Goal: Navigation & Orientation: Find specific page/section

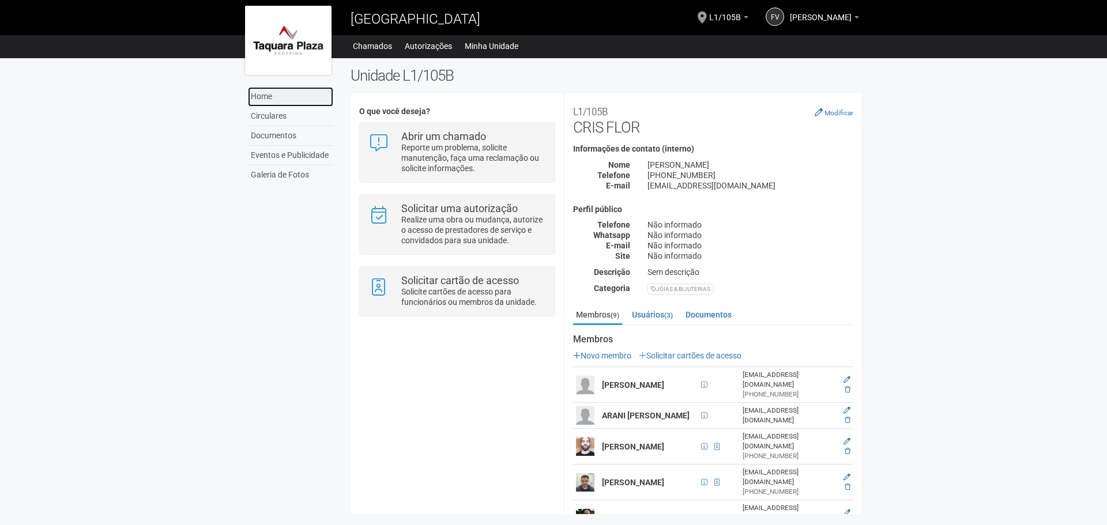
click at [268, 95] on link "Home" at bounding box center [290, 97] width 85 height 20
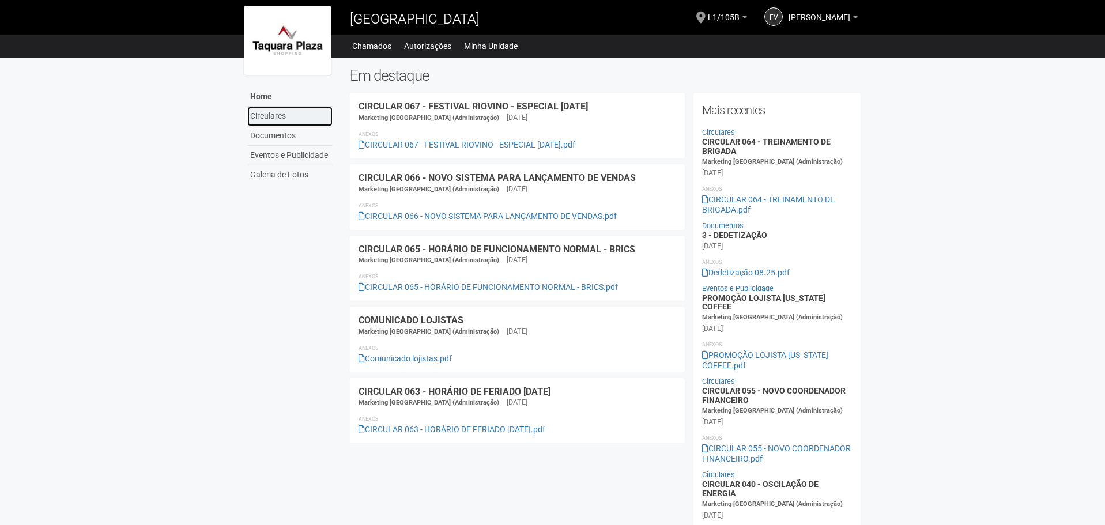
click at [272, 113] on link "Circulares" at bounding box center [289, 117] width 85 height 20
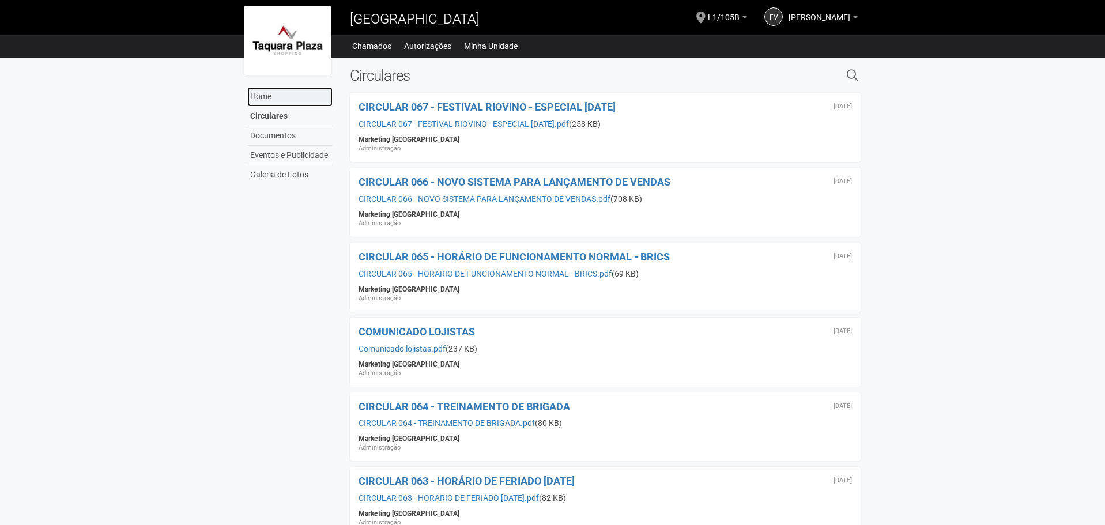
click at [273, 101] on link "Home" at bounding box center [289, 97] width 85 height 20
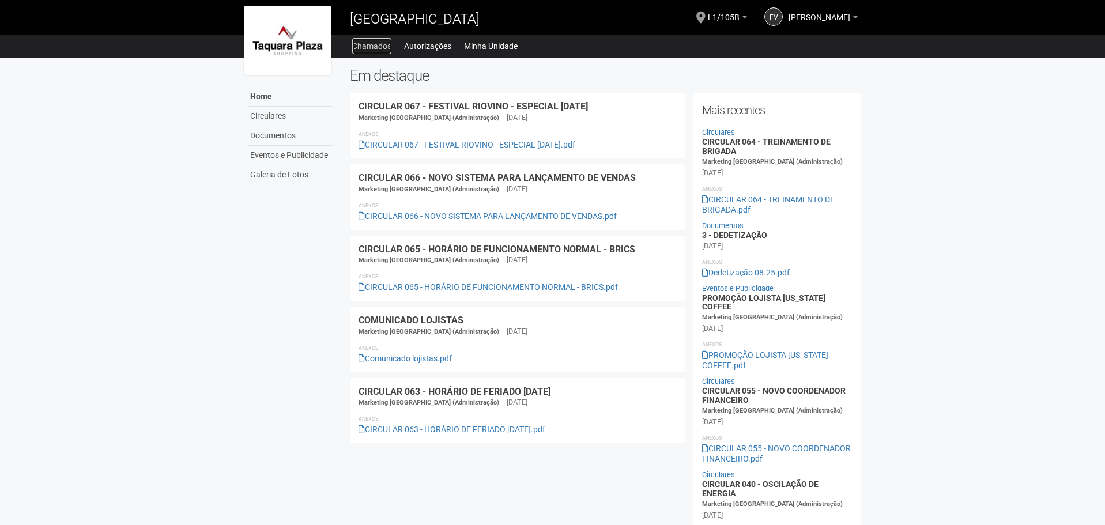
click at [362, 39] on link "Chamados" at bounding box center [371, 46] width 39 height 16
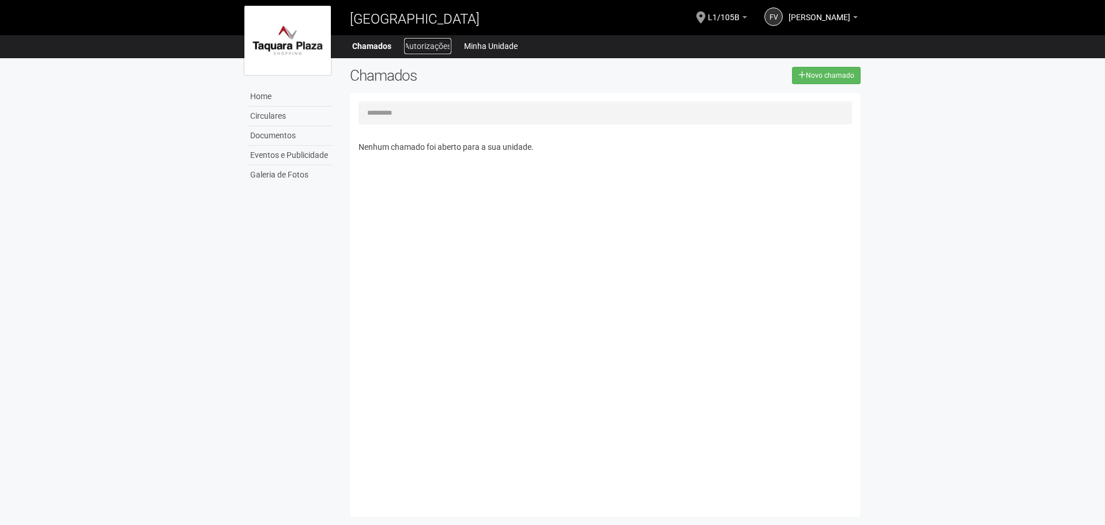
click at [416, 39] on link "Autorizações" at bounding box center [427, 46] width 47 height 16
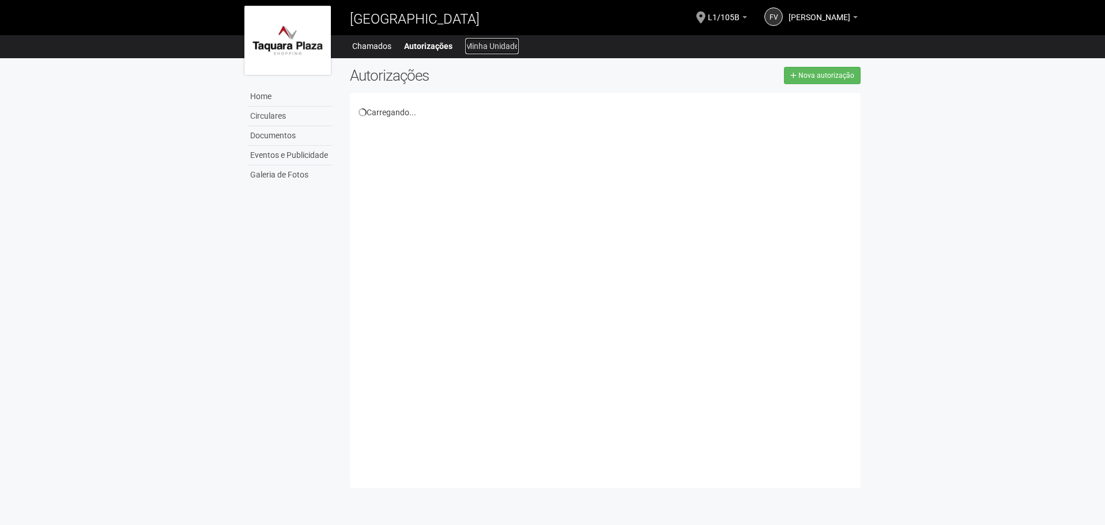
click at [476, 41] on link "Minha Unidade" at bounding box center [492, 46] width 54 height 16
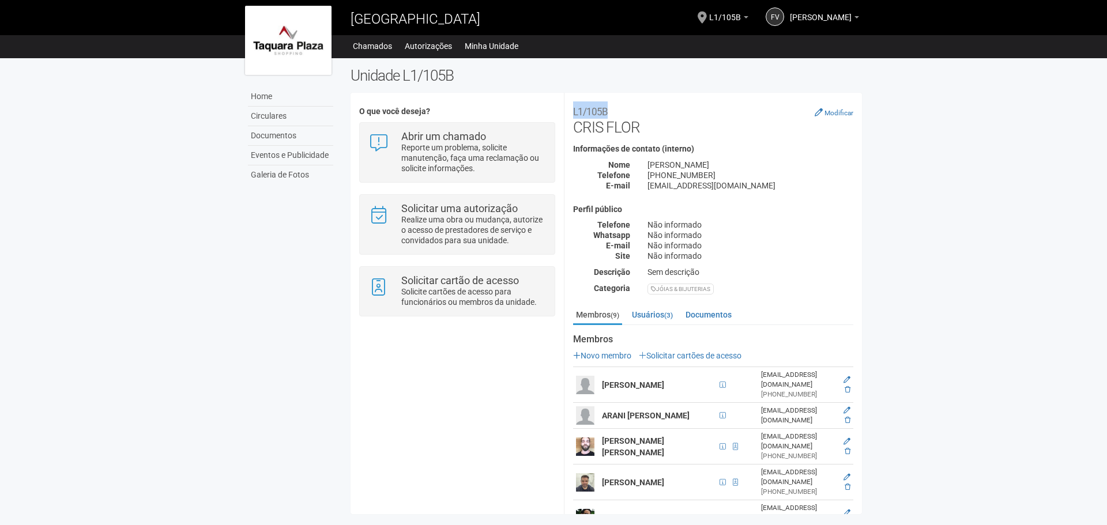
drag, startPoint x: 573, startPoint y: 111, endPoint x: 608, endPoint y: 111, distance: 34.6
click at [608, 111] on h2 "L1/105B CRIS FLOR" at bounding box center [713, 118] width 280 height 35
copy small "L1/105B"
click at [261, 117] on link "Circulares" at bounding box center [290, 117] width 85 height 20
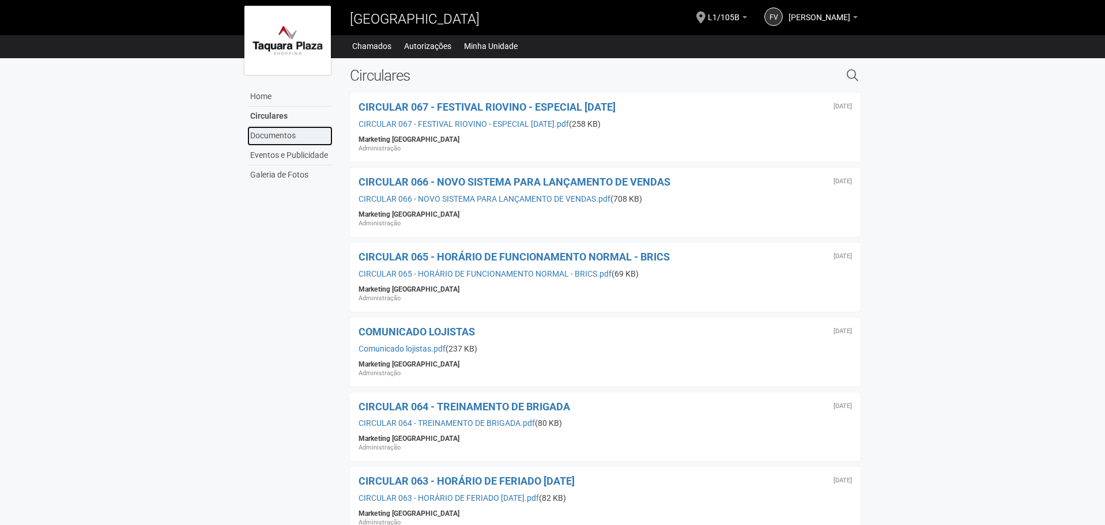
click at [264, 133] on link "Documentos" at bounding box center [289, 136] width 85 height 20
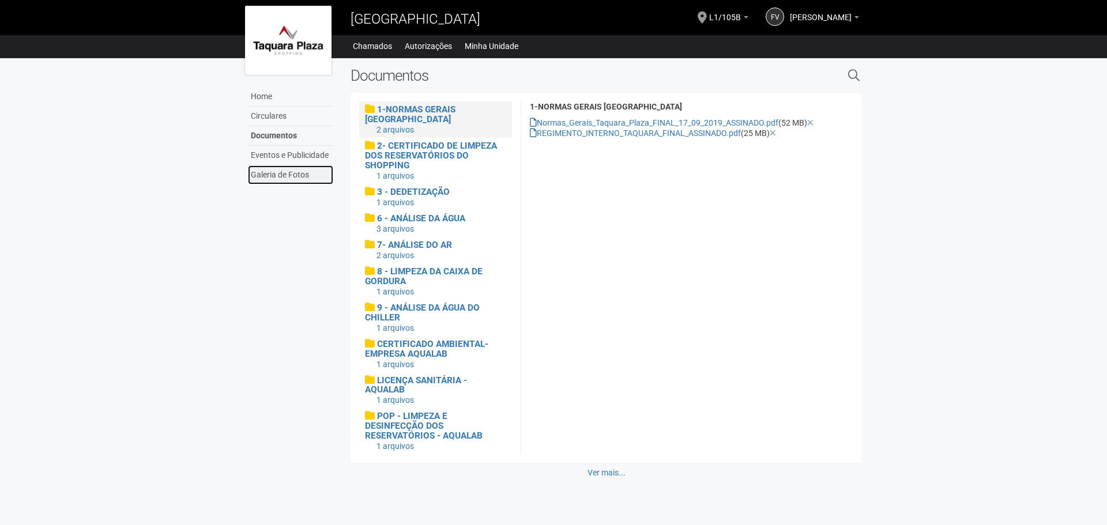
click at [270, 169] on link "Galeria de Fotos" at bounding box center [290, 174] width 85 height 19
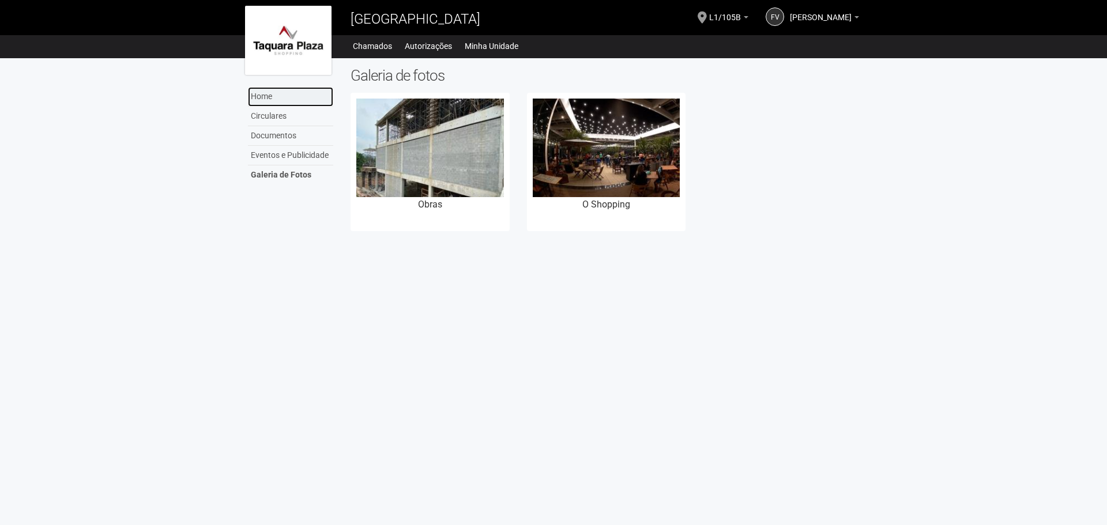
click at [275, 97] on link "Home" at bounding box center [290, 97] width 85 height 20
